Goal: Task Accomplishment & Management: Complete application form

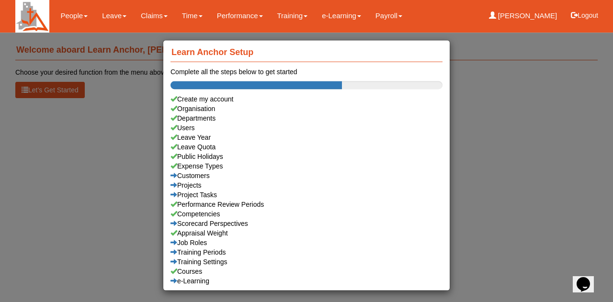
click at [119, 104] on div "Learn Anchor Setup Complete all the steps below to get started Create my accoun…" at bounding box center [306, 151] width 613 height 302
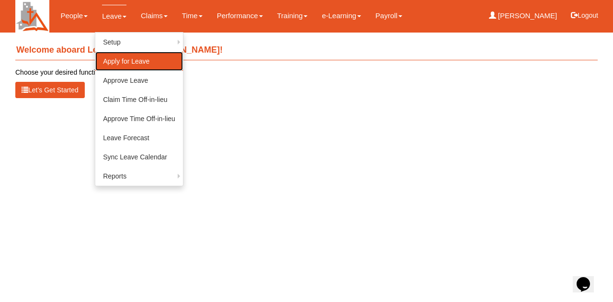
click at [112, 63] on link "Apply for Leave" at bounding box center [139, 61] width 88 height 19
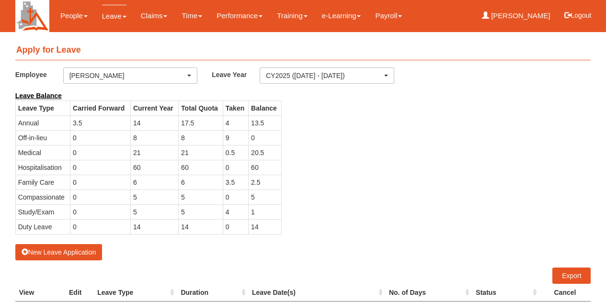
select select "50"
click at [80, 251] on button "New Leave Application" at bounding box center [58, 252] width 87 height 16
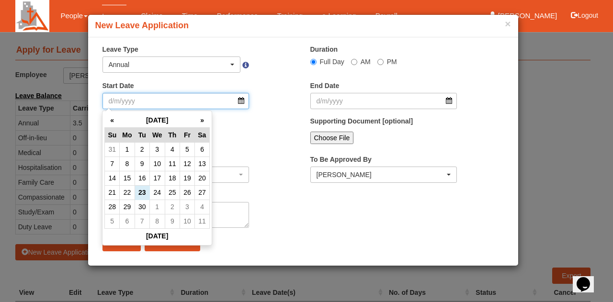
click at [240, 101] on input "Start Date" at bounding box center [175, 101] width 147 height 16
click at [204, 118] on th "»" at bounding box center [201, 120] width 15 height 15
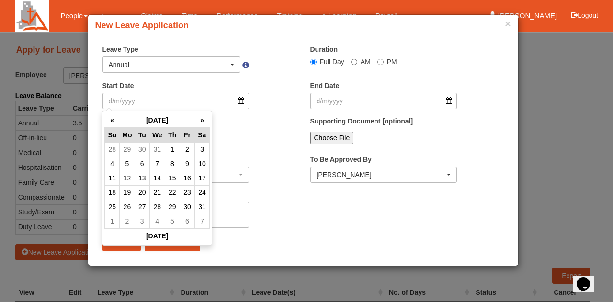
click at [204, 118] on th "»" at bounding box center [201, 120] width 15 height 15
click at [113, 121] on th "«" at bounding box center [112, 120] width 15 height 15
click at [128, 164] on td "5" at bounding box center [127, 164] width 15 height 14
type input "[DATE]"
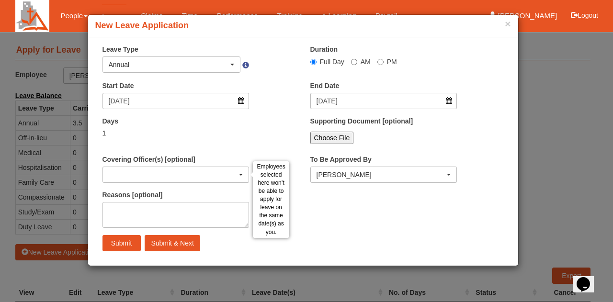
select select
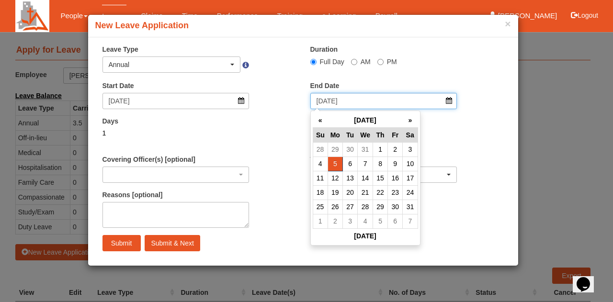
click at [399, 98] on input "[DATE]" at bounding box center [383, 101] width 147 height 16
click at [396, 165] on td "9" at bounding box center [395, 164] width 15 height 14
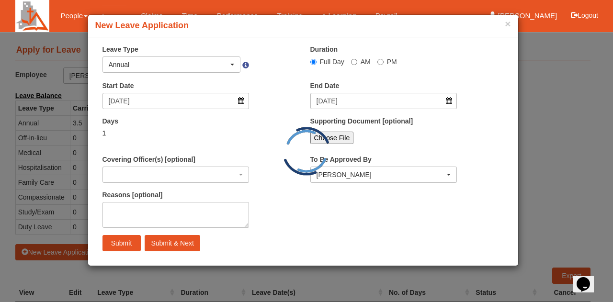
type input "[DATE]"
select select
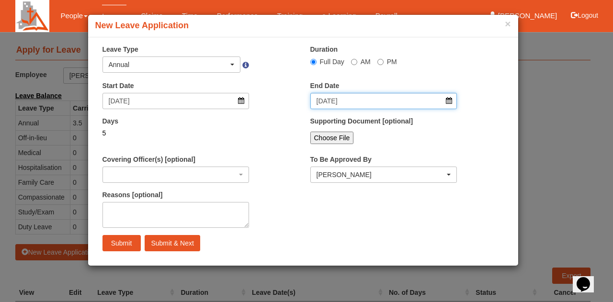
click at [451, 103] on input "[DATE]" at bounding box center [383, 101] width 147 height 16
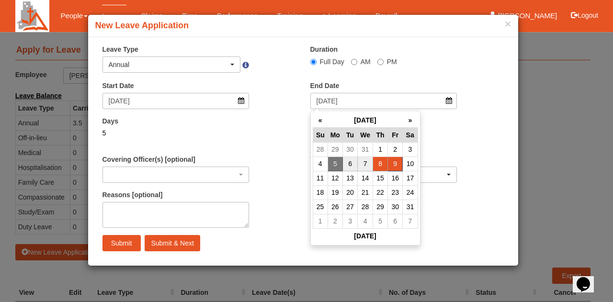
click at [381, 165] on td "8" at bounding box center [380, 164] width 15 height 14
type input "[DATE]"
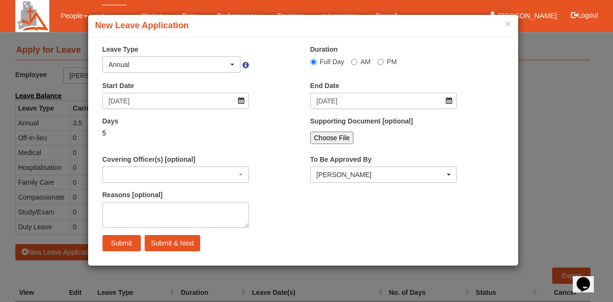
select select
click at [122, 243] on input "Submit" at bounding box center [121, 243] width 38 height 16
select select
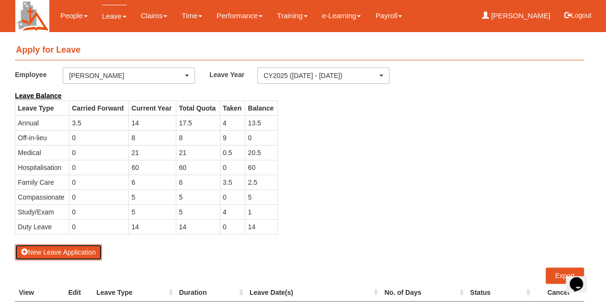
select select "50"
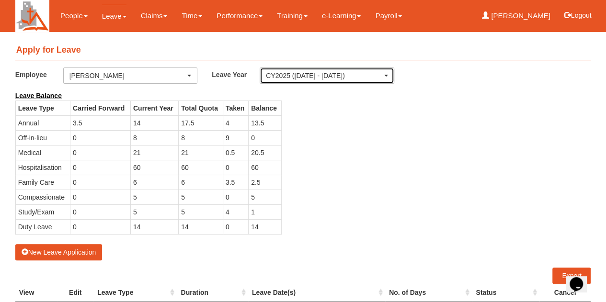
click at [388, 80] on div "CY2025 ([DATE] - [DATE])" at bounding box center [327, 75] width 134 height 15
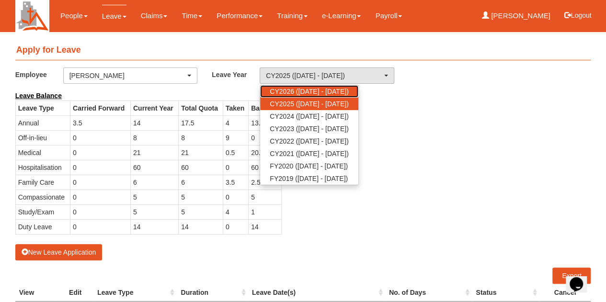
click at [348, 90] on span "CY2026 ([DATE] - [DATE])" at bounding box center [309, 92] width 79 height 10
select select "80"
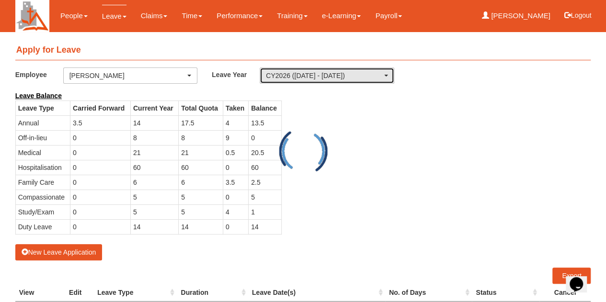
select select "50"
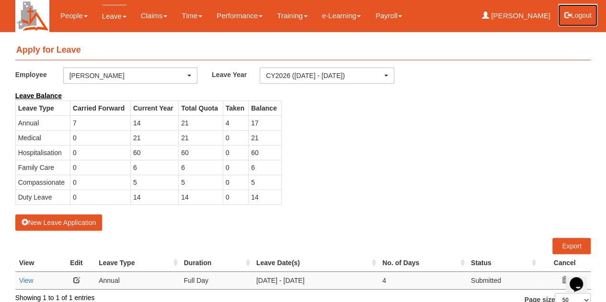
click at [578, 15] on button "Logout" at bounding box center [577, 15] width 41 height 23
